Goal: Navigation & Orientation: Find specific page/section

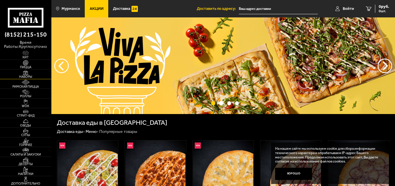
click at [27, 71] on img at bounding box center [26, 73] width 16 height 6
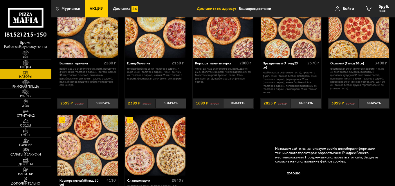
scroll to position [696, 0]
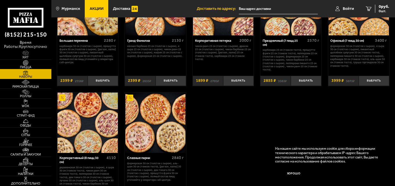
click at [28, 64] on img at bounding box center [26, 63] width 16 height 6
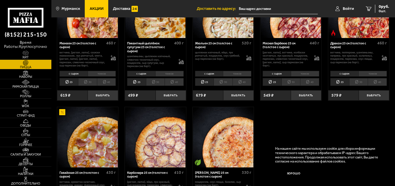
scroll to position [580, 0]
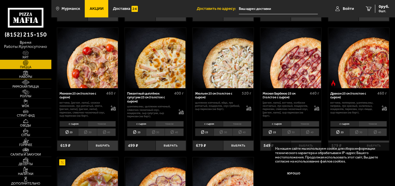
click at [24, 70] on img at bounding box center [26, 73] width 16 height 6
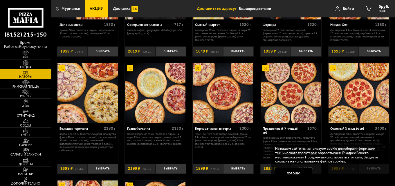
scroll to position [609, 0]
